Goal: Answer question/provide support: Answer question/provide support

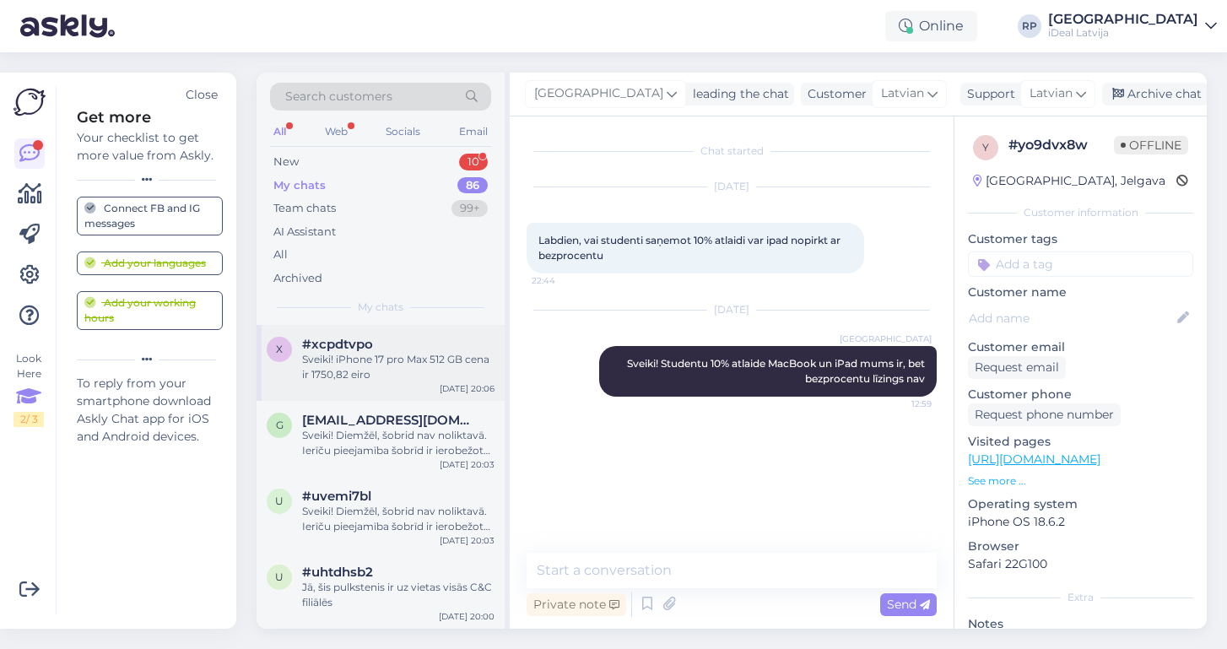
click at [415, 362] on div "Sveiki! iPhone 17 pro Max 512 GB cena ir 1750,82 eiro" at bounding box center [398, 367] width 192 height 30
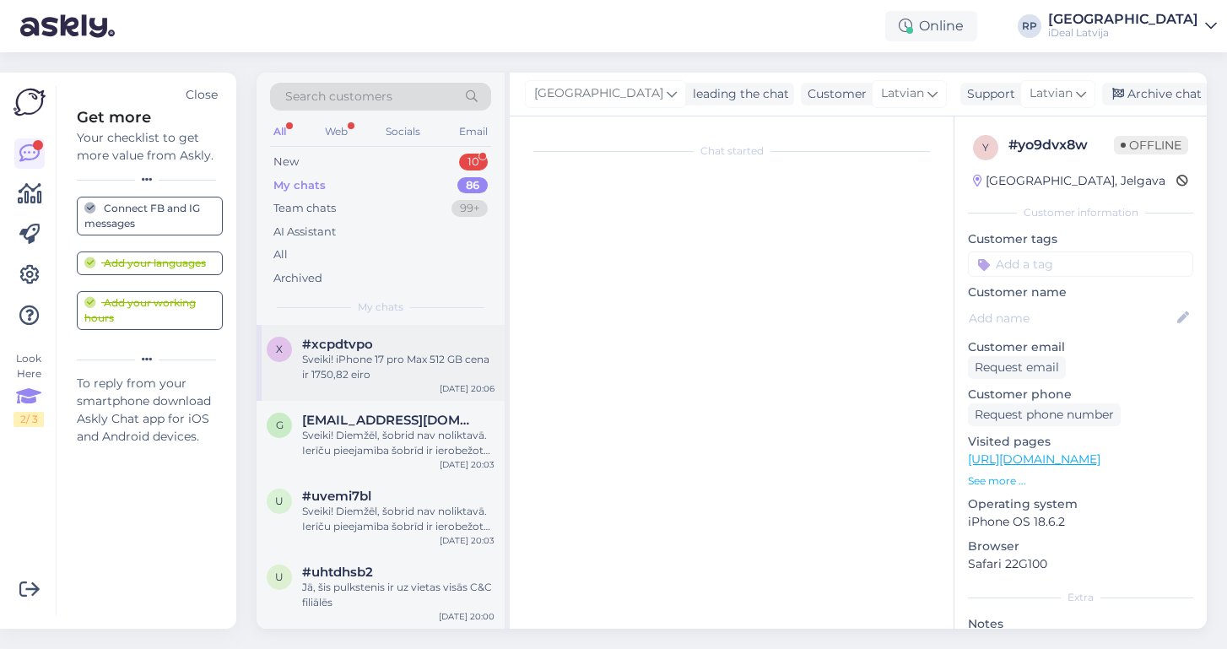
click at [473, 366] on div "Sveiki! iPhone 17 pro Max 512 GB cena ir 1750,82 eiro" at bounding box center [398, 367] width 192 height 30
click at [393, 372] on div "Sveiki! iPhone 17 pro Max 512 GB cena ir 1750,82 eiro" at bounding box center [398, 367] width 192 height 30
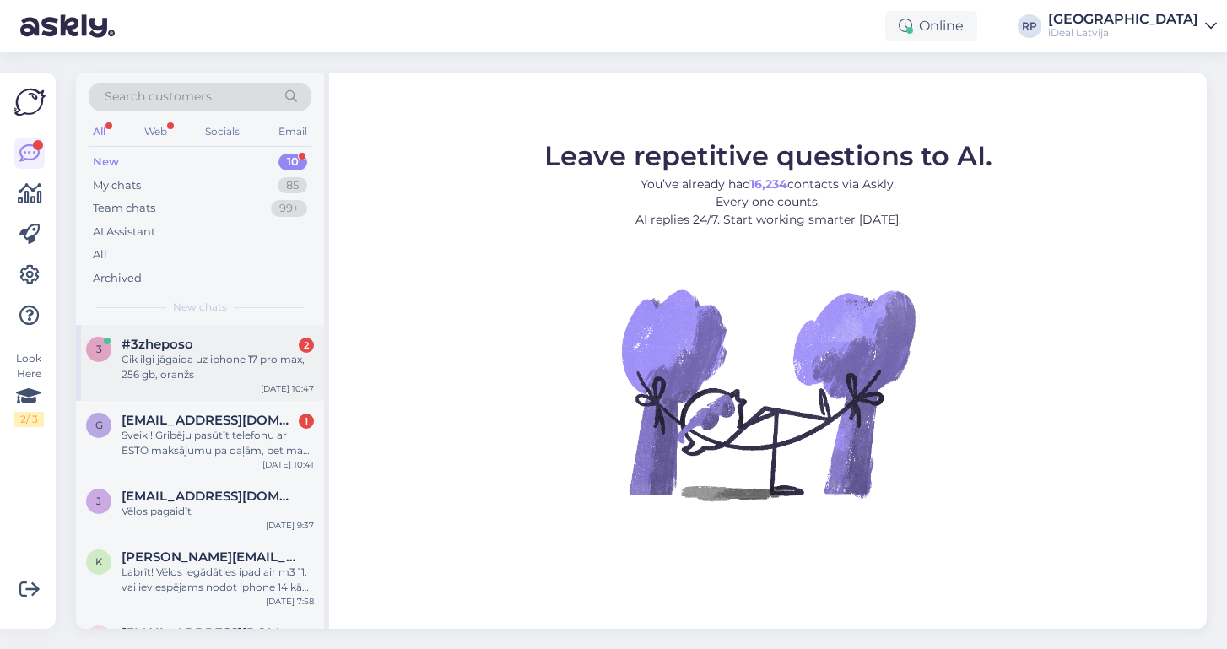
click at [195, 344] on div "#3zheposo 2" at bounding box center [218, 344] width 192 height 15
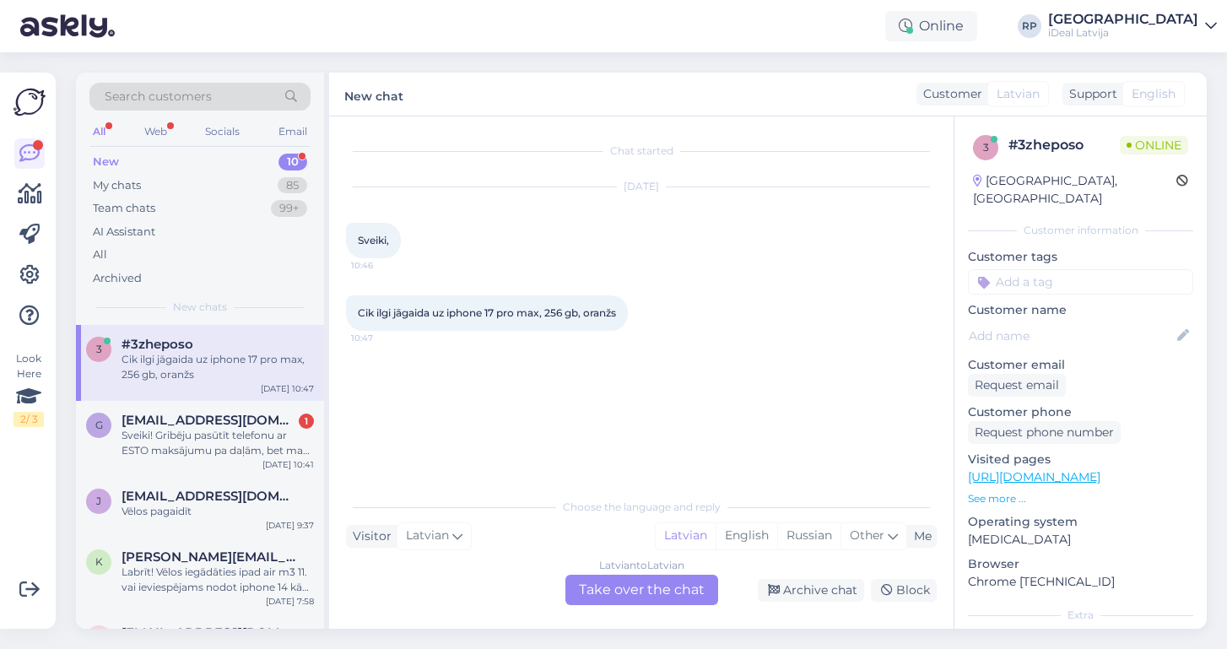
click at [675, 596] on div "Latvian to Latvian Take over the chat" at bounding box center [642, 590] width 153 height 30
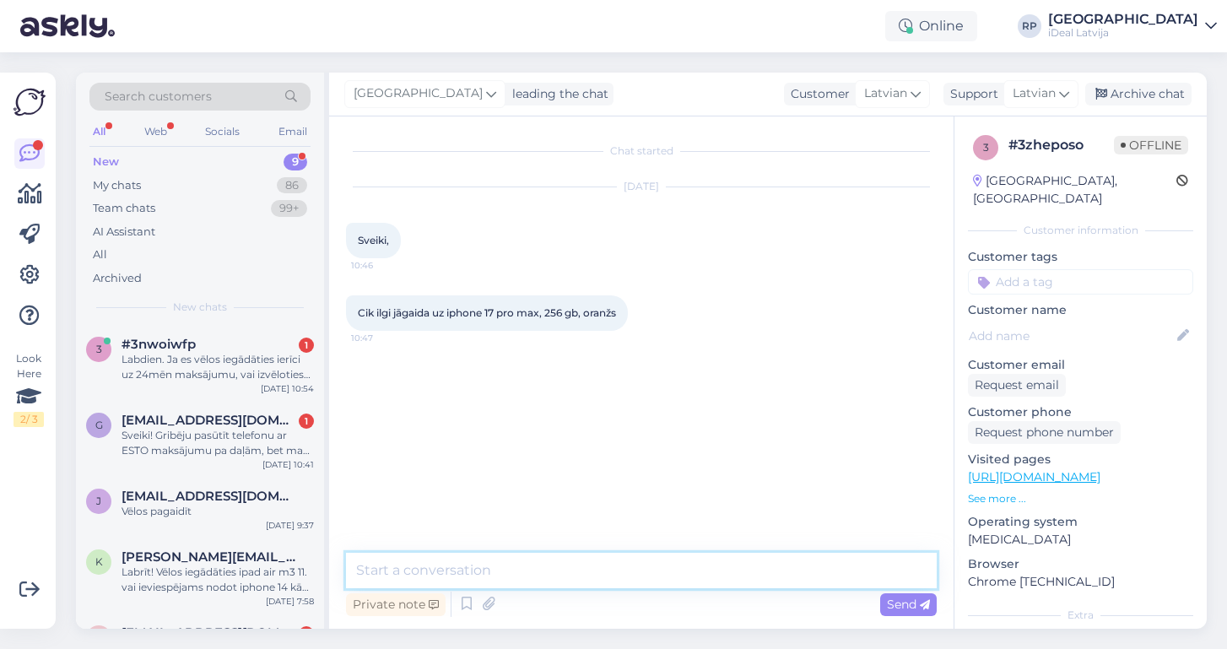
click at [474, 576] on textarea at bounding box center [641, 570] width 591 height 35
paste textarea "Labdien! Paldies par Jūsu pasūtījumu iPhone 17 Pro Max. Ierīču pieejamība šobrī…"
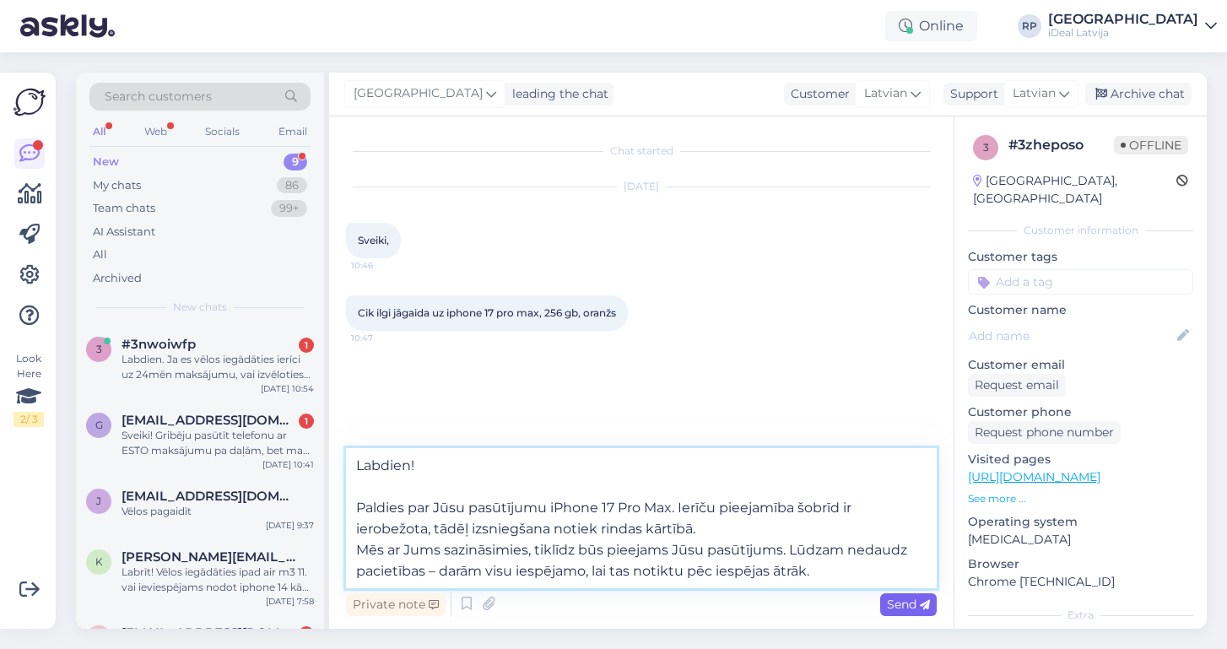
type textarea "Labdien! Paldies par Jūsu pasūtījumu iPhone 17 Pro Max. Ierīču pieejamība šobrī…"
click at [904, 602] on span "Send" at bounding box center [908, 604] width 43 height 15
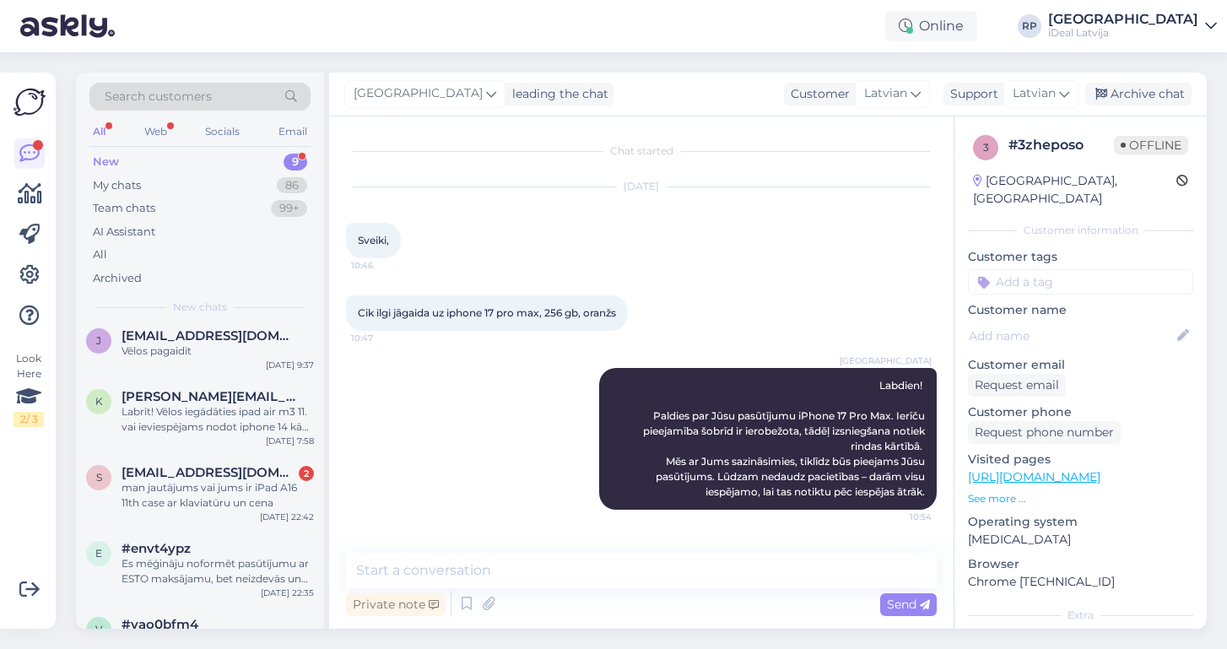
scroll to position [197, 0]
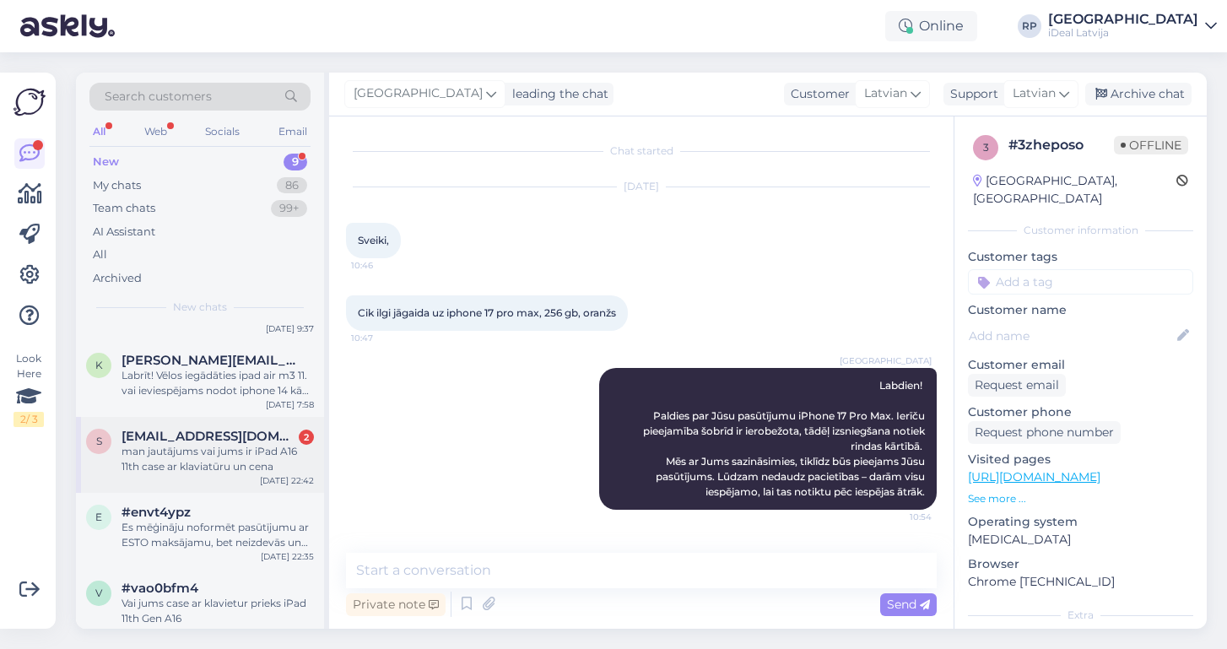
click at [225, 431] on span "[EMAIL_ADDRESS][DOMAIN_NAME]" at bounding box center [210, 436] width 176 height 15
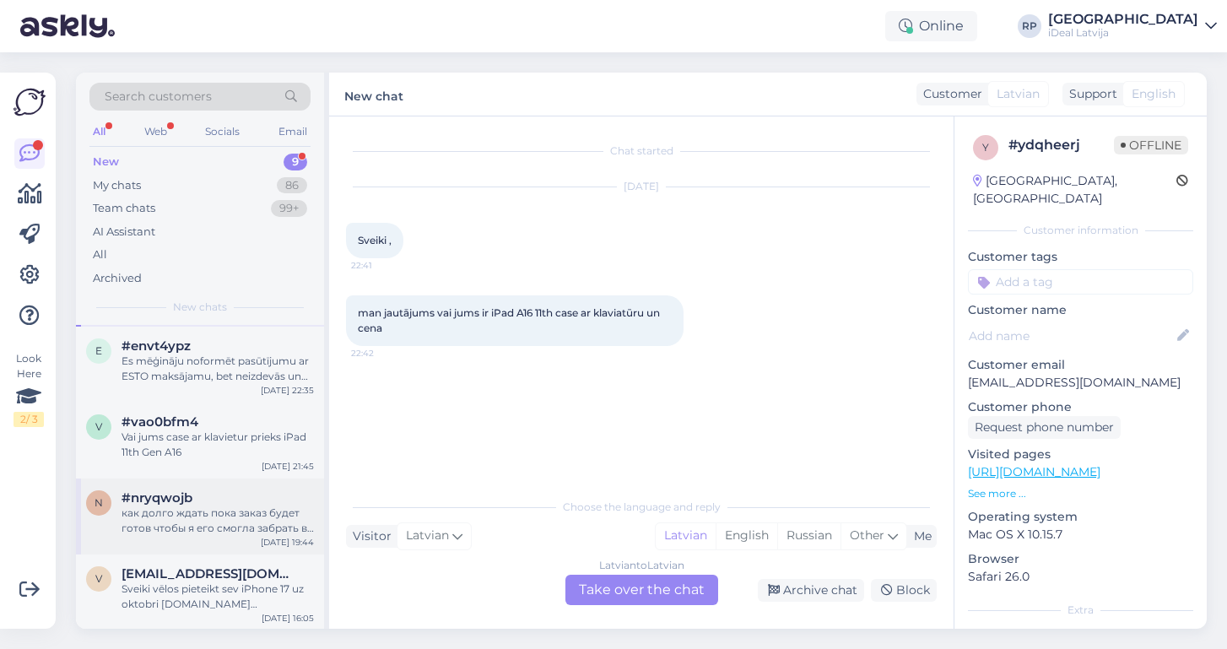
scroll to position [362, 0]
click at [182, 507] on div "как долго ждать пока заказ будет готов чтобы я его смогла забрать в магазине оф…" at bounding box center [218, 522] width 192 height 30
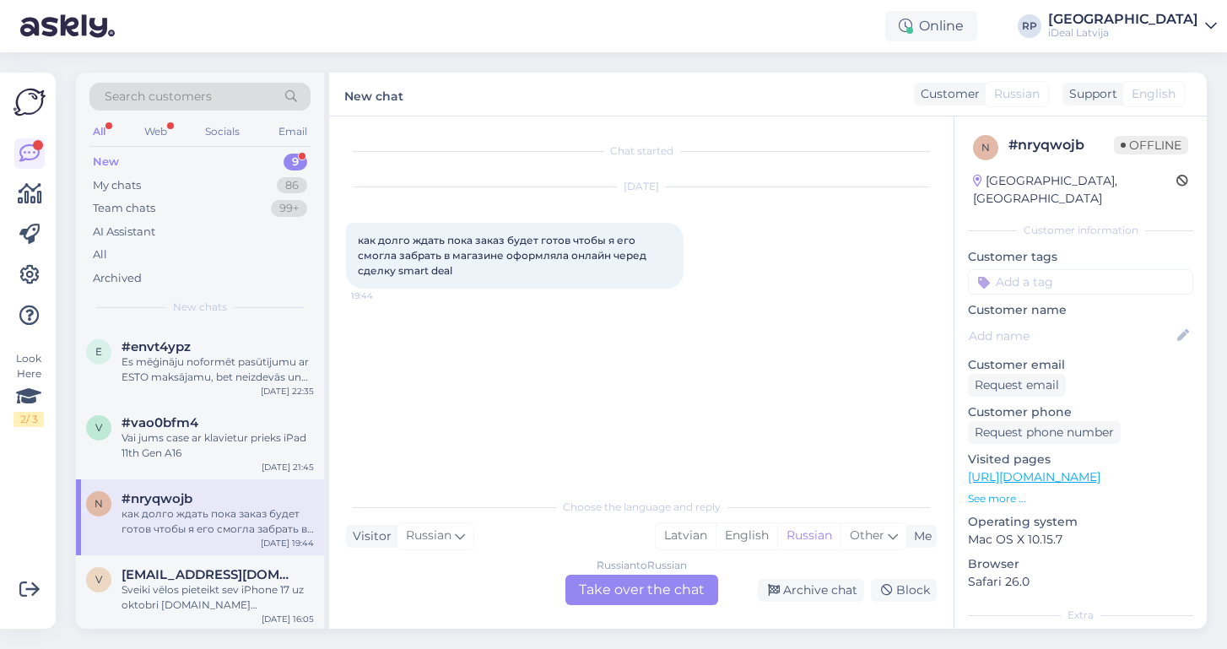
click at [638, 589] on div "Russian to Russian Take over the chat" at bounding box center [642, 590] width 153 height 30
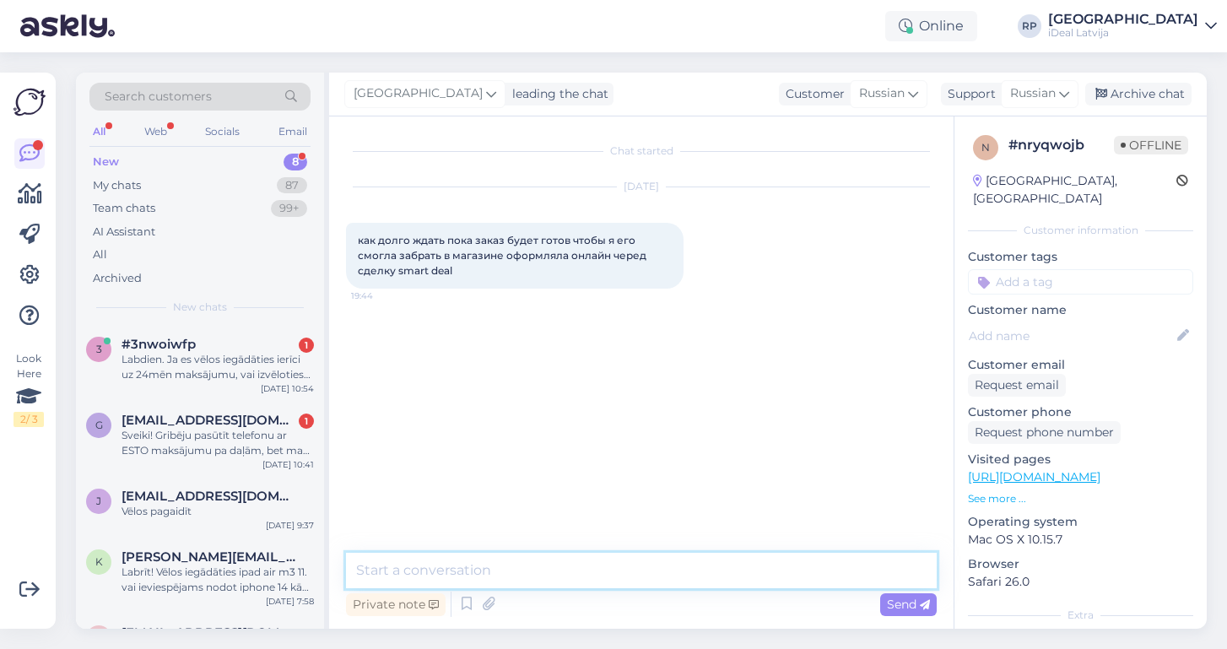
click at [475, 561] on textarea at bounding box center [641, 570] width 591 height 35
paste textarea "Labdien! Paldies par Jūsu pasūtījumu iPhone 17 Pro Max. Ierīču pieejamība šobrī…"
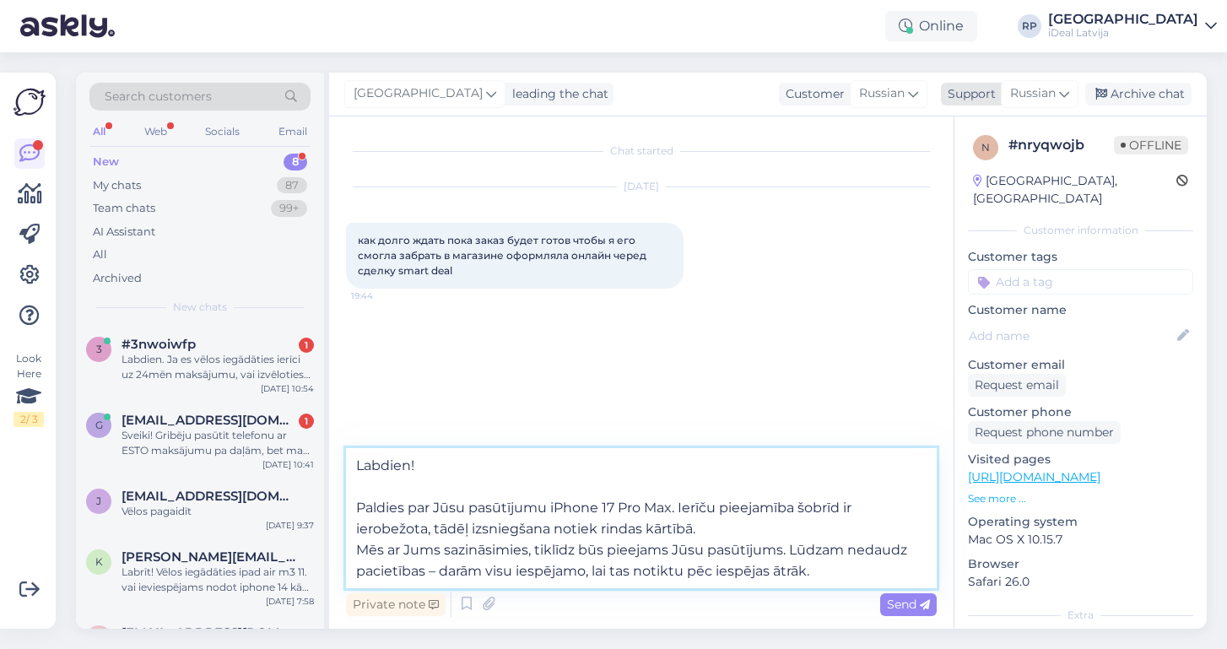
type textarea "Labdien! Paldies par Jūsu pasūtījumu iPhone 17 Pro Max. Ierīču pieejamība šobrī…"
click at [1049, 91] on span "Russian" at bounding box center [1034, 93] width 46 height 19
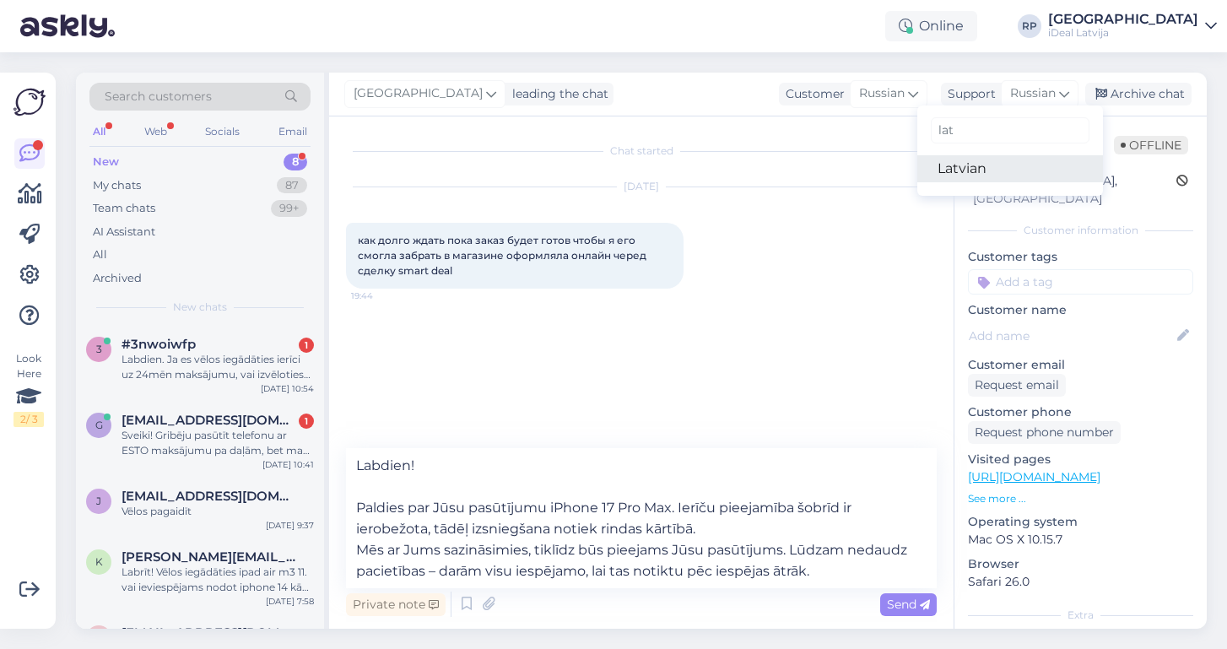
type input "lat"
click at [989, 166] on link "Latvian" at bounding box center [1011, 168] width 186 height 27
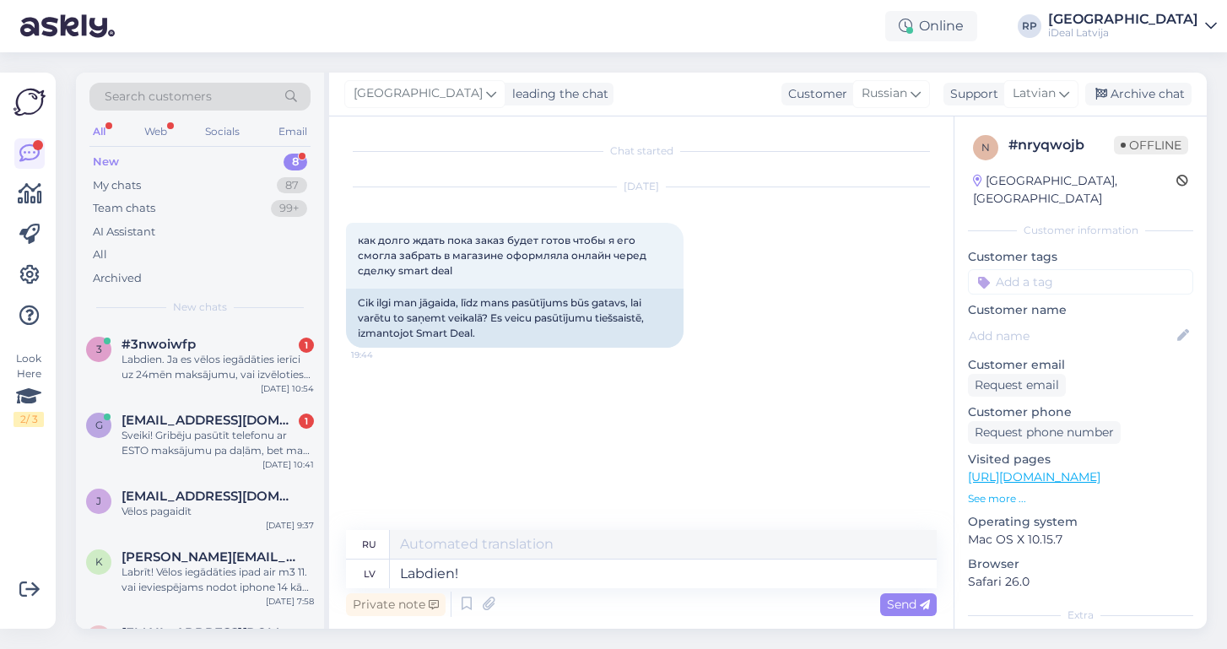
type textarea "Здравствуйте! Благодарим вас за заказ iPhone 17 Pro Max. В настоящее время коли…"
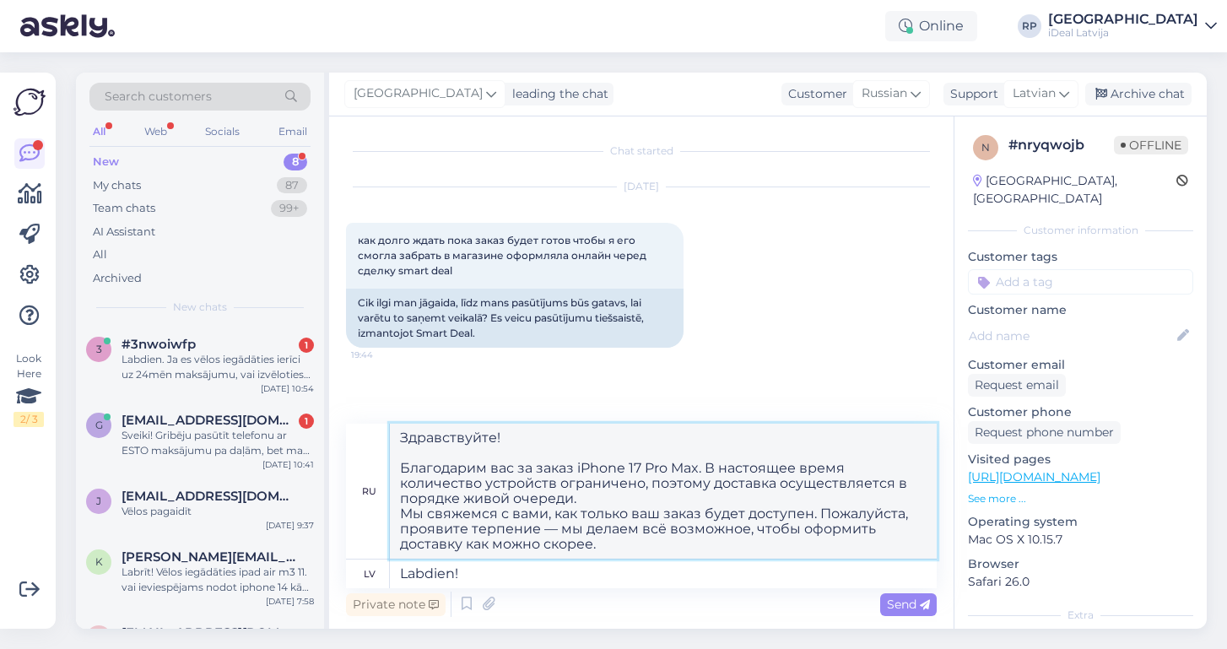
drag, startPoint x: 635, startPoint y: 545, endPoint x: 356, endPoint y: 408, distance: 310.7
click at [356, 408] on div "Chat started [DATE] как долго ждать пока заказ будет готов чтобы я его смогла з…" at bounding box center [641, 373] width 625 height 512
drag, startPoint x: 512, startPoint y: 575, endPoint x: 340, endPoint y: 561, distance: 172.0
click at [340, 561] on div "Chat started [DATE] как долго ждать пока заказ будет готов чтобы я его смогла з…" at bounding box center [641, 373] width 625 height 512
type textarea "Paldies par Jūsu pasūtījumu iPhone 17 Pro Max. Ierīču pieejamība šobrīd ir iero…"
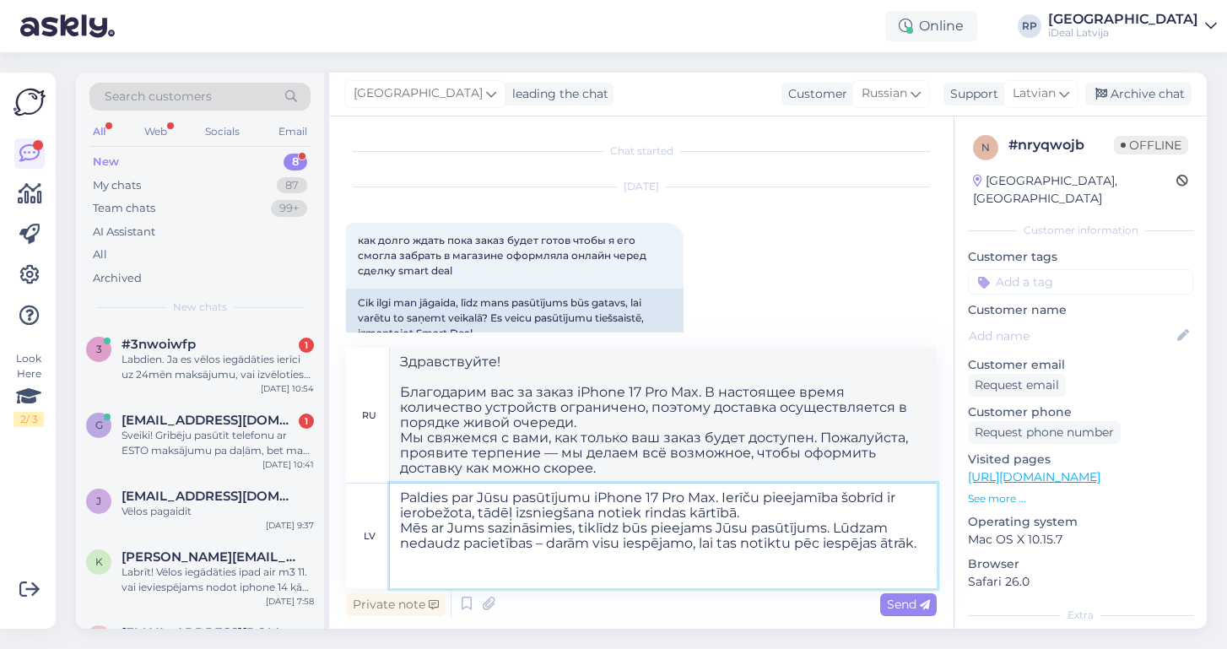
type textarea "Благодарим вас за заказ iPhone 17 Pro Max. В настоящее время количество товара …"
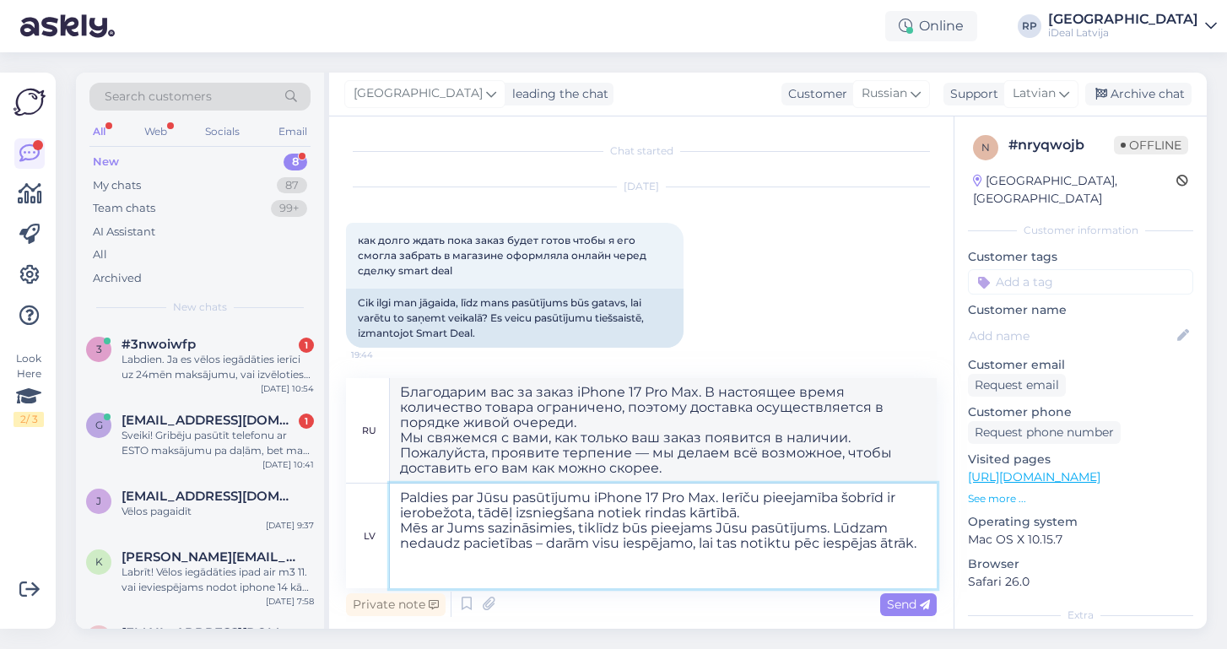
drag, startPoint x: 922, startPoint y: 574, endPoint x: 359, endPoint y: 498, distance: 568.2
click at [359, 498] on div "lv Paldies par Jūsu pasūtījumu iPhone 17 Pro Max. Ierīču pieejamība šobrīd ir i…" at bounding box center [641, 536] width 591 height 105
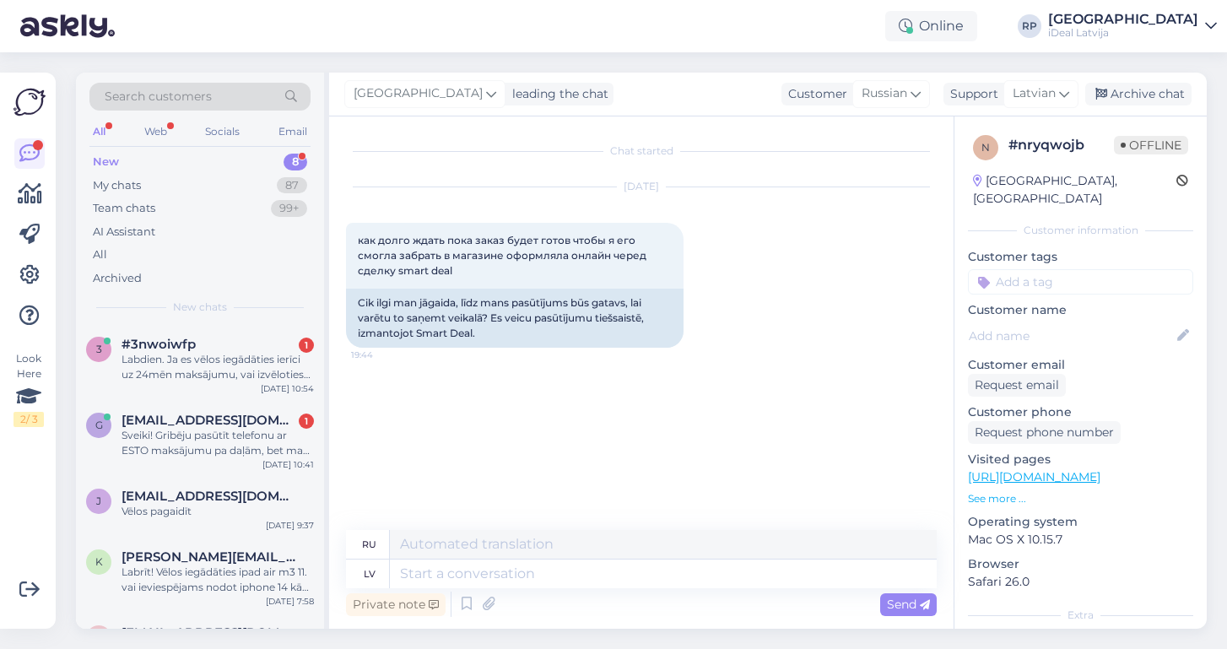
click at [517, 452] on div "Chat started [DATE] как долго ждать пока заказ будет готов чтобы я его смогла з…" at bounding box center [649, 324] width 606 height 382
click at [224, 505] on div "Vēlos pagaidīt" at bounding box center [218, 511] width 192 height 15
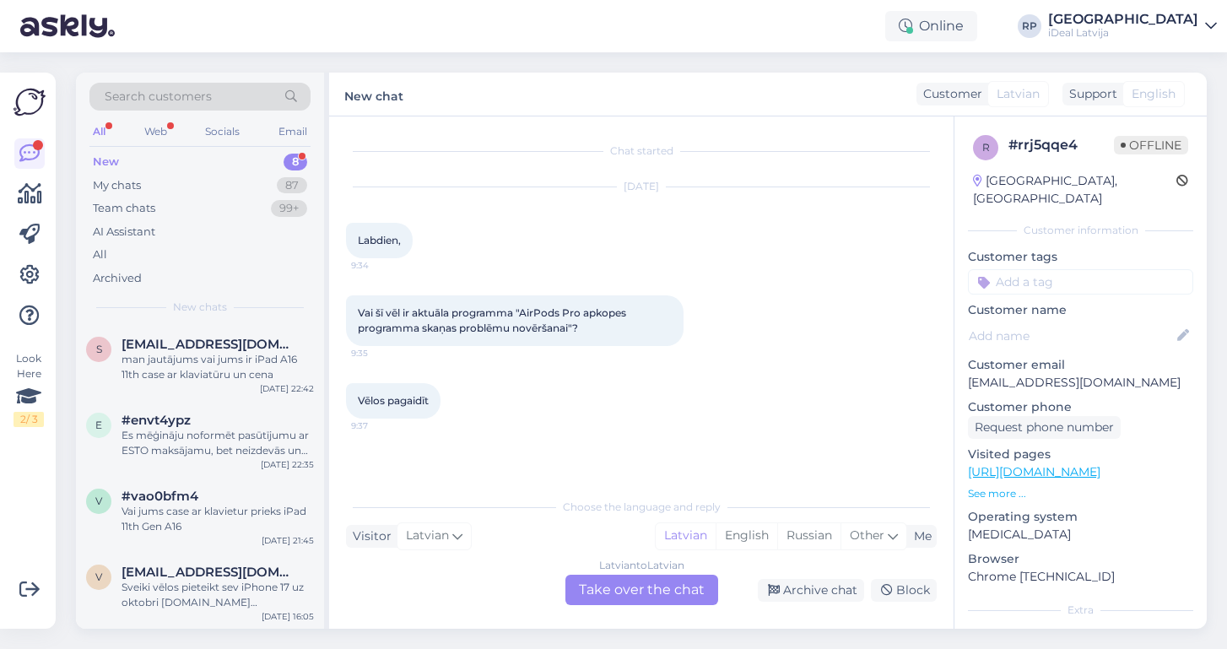
scroll to position [286, 0]
click at [211, 596] on div "Sveiki vēlos pieteikt sev iPhone 17 uz oktobri [DOMAIN_NAME] [DEMOGRAPHIC_DATA]…" at bounding box center [218, 598] width 192 height 30
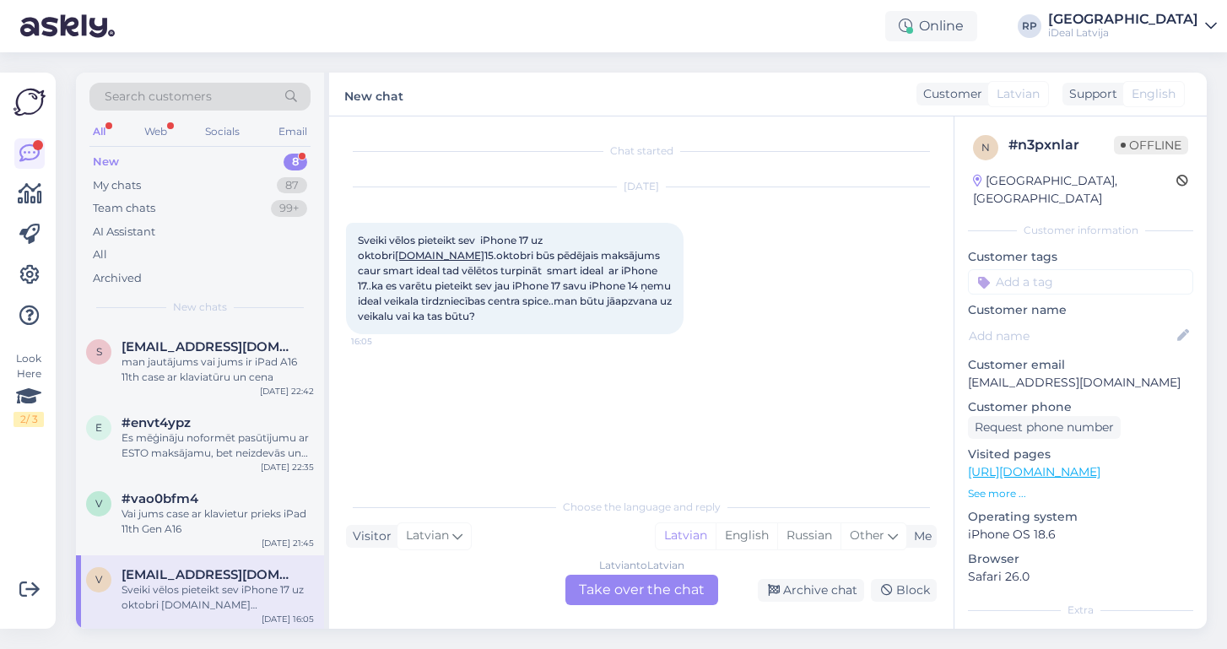
click at [626, 600] on div "Latvian to Latvian Take over the chat" at bounding box center [642, 590] width 153 height 30
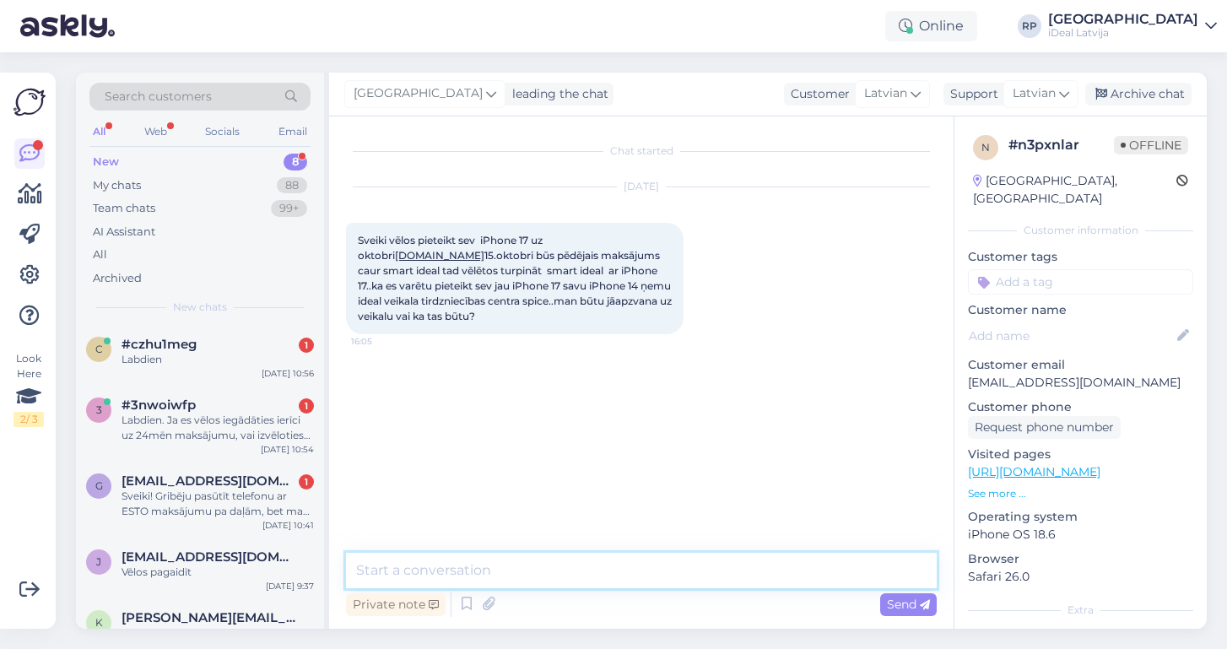
click at [472, 572] on textarea at bounding box center [641, 570] width 591 height 35
paste textarea "Labdien! Paldies par Jūsu pasūtījumu iPhone 17 Pro Max. Ierīču pieejamība šobrī…"
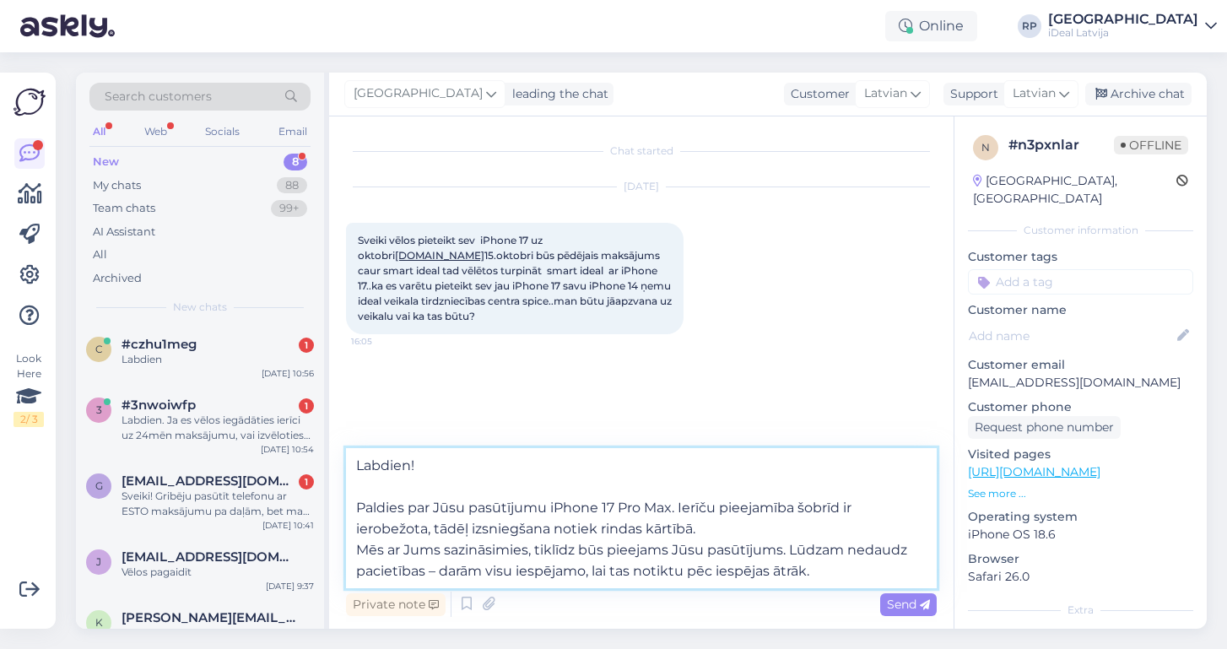
drag, startPoint x: 674, startPoint y: 504, endPoint x: 604, endPoint y: 501, distance: 70.1
click at [604, 501] on textarea "Labdien! Paldies par Jūsu pasūtījumu iPhone 17 Pro Max. Ierīču pieejamība šobrī…" at bounding box center [641, 518] width 591 height 140
type textarea "Labdien! Paldies par Jūsu pasūtījumu iPhone. Ierīču pieejamība šobrīd ir ierobe…"
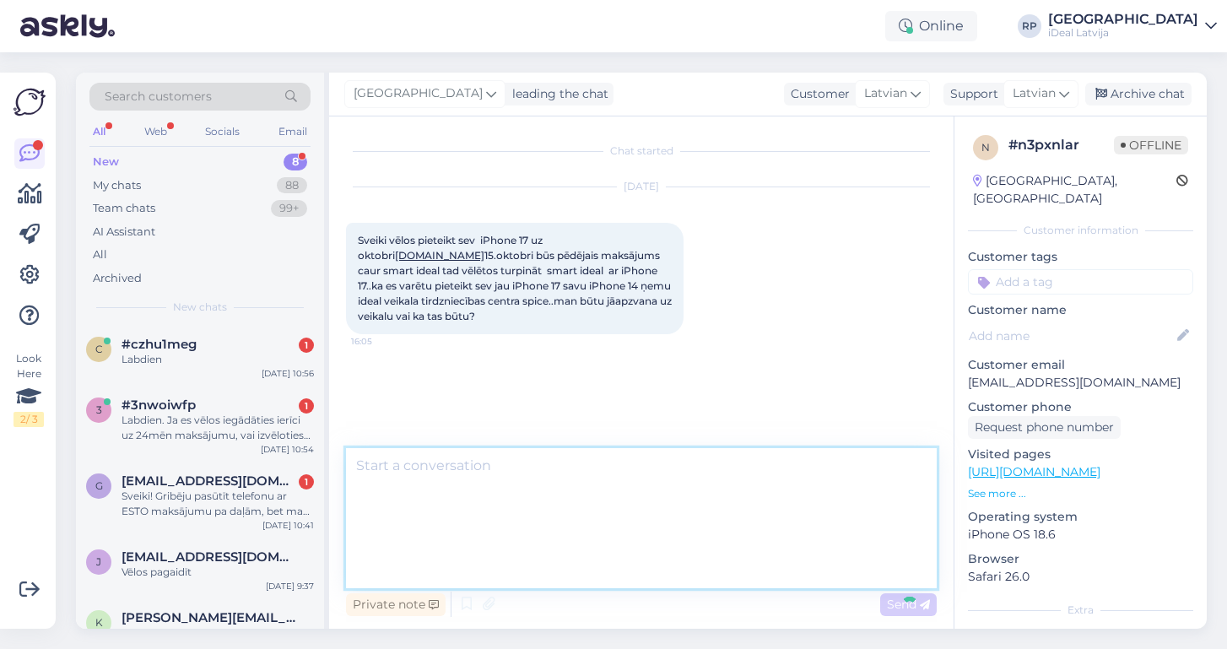
scroll to position [14, 0]
